Goal: Task Accomplishment & Management: Manage account settings

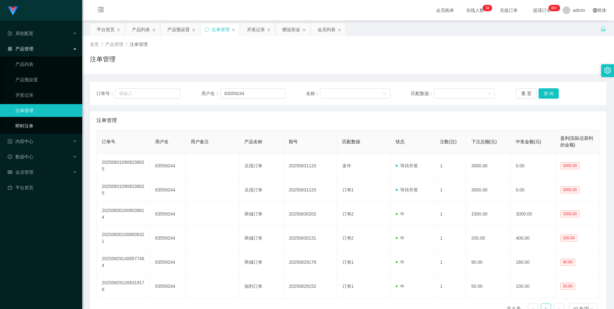
scroll to position [1, 0]
click at [46, 113] on link "注单管理" at bounding box center [46, 110] width 62 height 13
click at [541, 89] on button "查 询" at bounding box center [549, 92] width 21 height 10
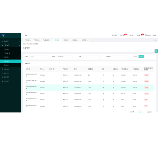
scroll to position [0, 0]
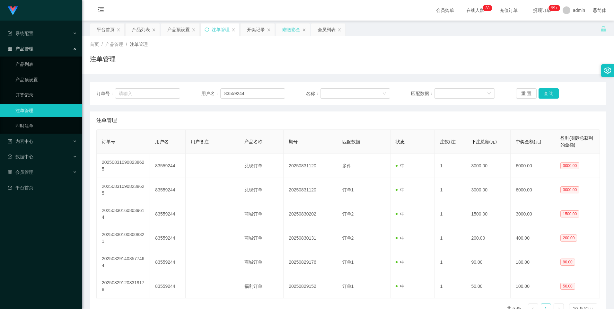
click at [290, 32] on div "赠送彩金" at bounding box center [291, 29] width 18 height 12
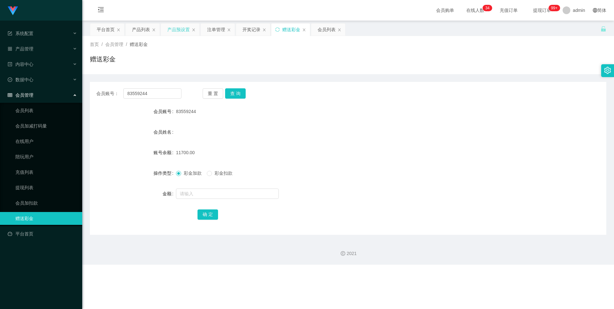
click at [176, 31] on div "产品预设置" at bounding box center [178, 29] width 22 height 12
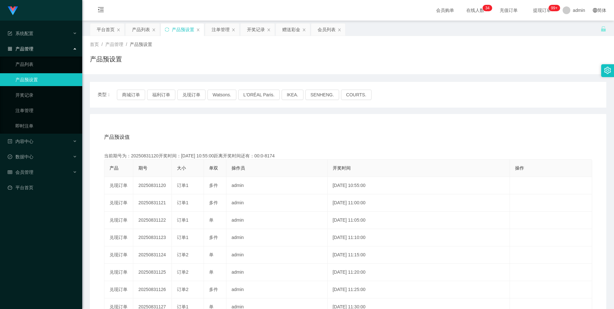
click at [329, 34] on div "会员列表" at bounding box center [327, 29] width 18 height 12
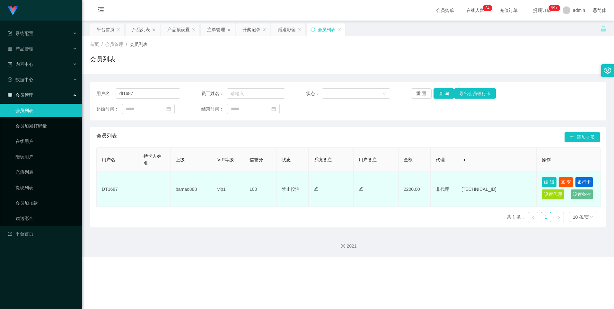
click at [548, 182] on button "编 辑" at bounding box center [549, 182] width 15 height 10
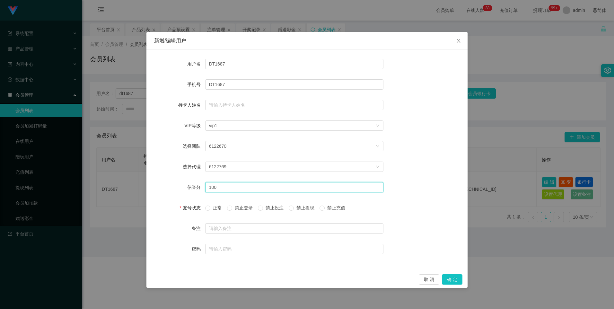
click at [250, 187] on input "100" at bounding box center [294, 187] width 178 height 10
click at [502, 294] on div "新增/编辑用户 用户名 DT1687 手机号 DT1687 持卡人姓名 VIP等级 选择VIP等级 vip1 选择团队 6122670 选择代理 612276…" at bounding box center [307, 154] width 614 height 309
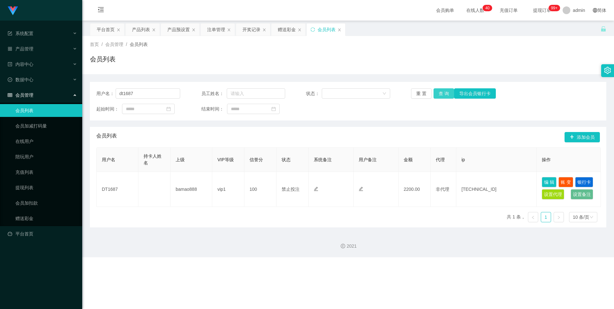
click at [442, 96] on button "查 询" at bounding box center [444, 93] width 21 height 10
